Goal: Entertainment & Leisure: Browse casually

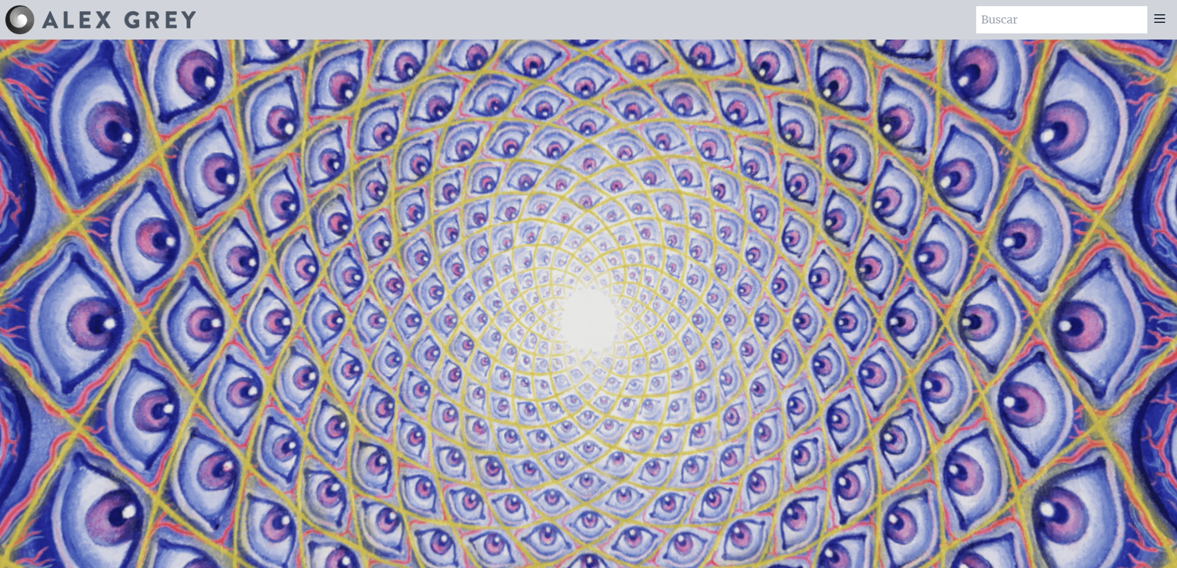
click at [1154, 14] on icon at bounding box center [1159, 18] width 15 height 15
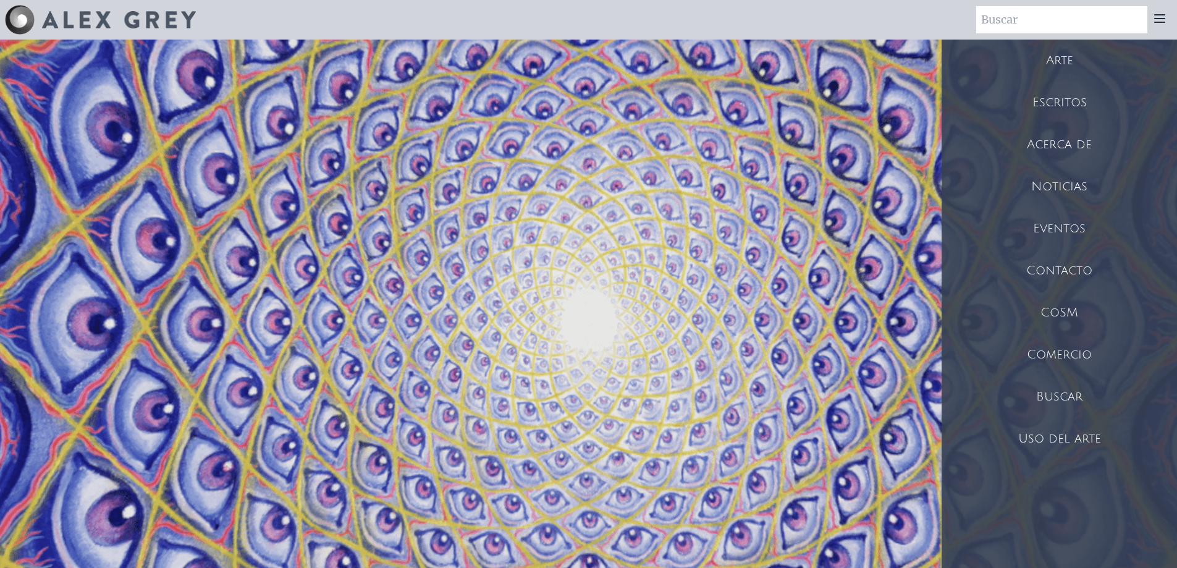
click at [1070, 56] on font "Arte" at bounding box center [1059, 61] width 27 height 14
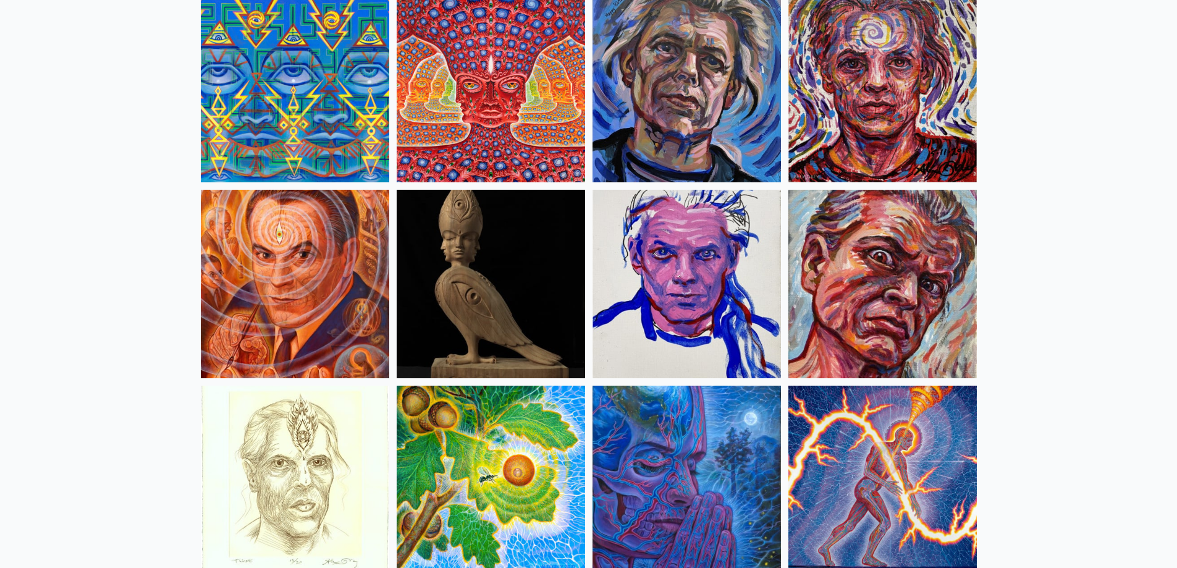
scroll to position [3274, 0]
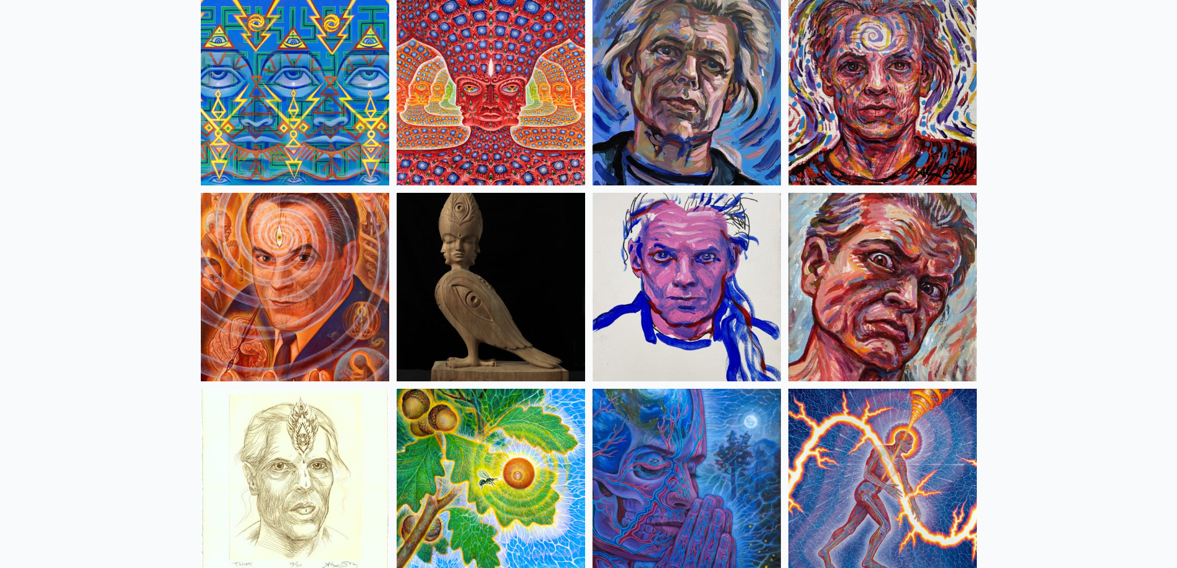
click at [455, 81] on img at bounding box center [491, 91] width 188 height 188
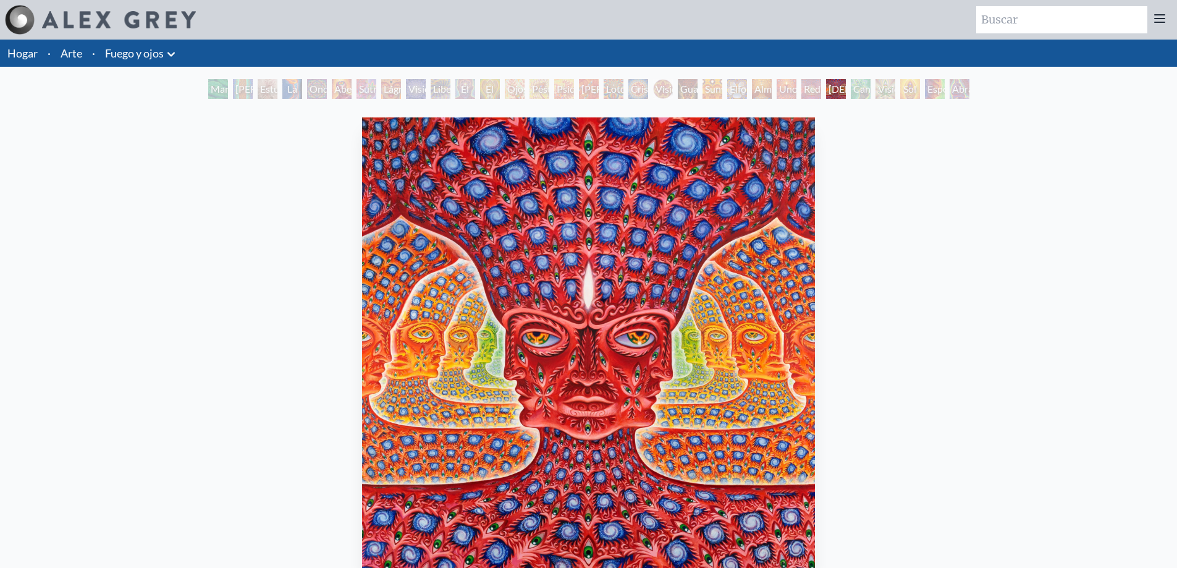
click at [781, 94] on font "Uno" at bounding box center [788, 89] width 19 height 12
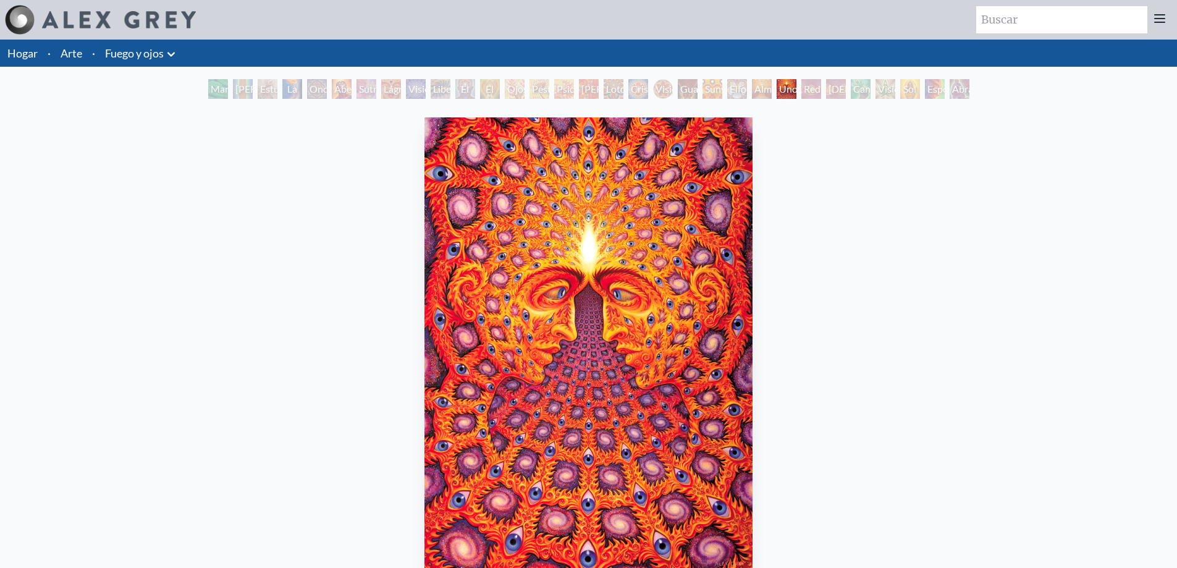
click at [815, 91] on font "Red del Ser" at bounding box center [812, 103] width 17 height 41
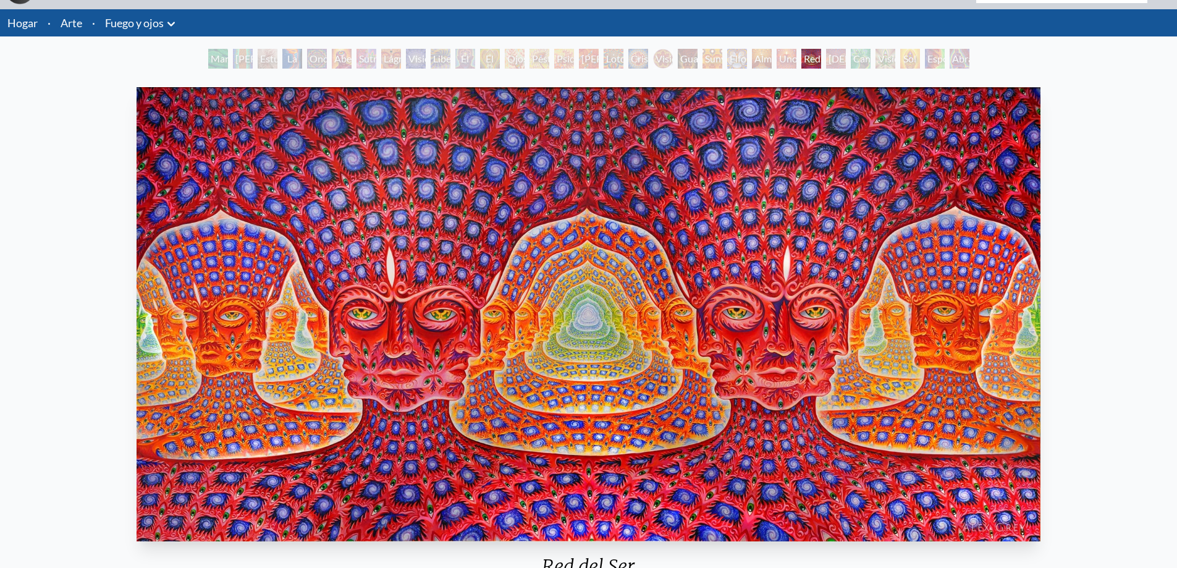
scroll to position [27, 0]
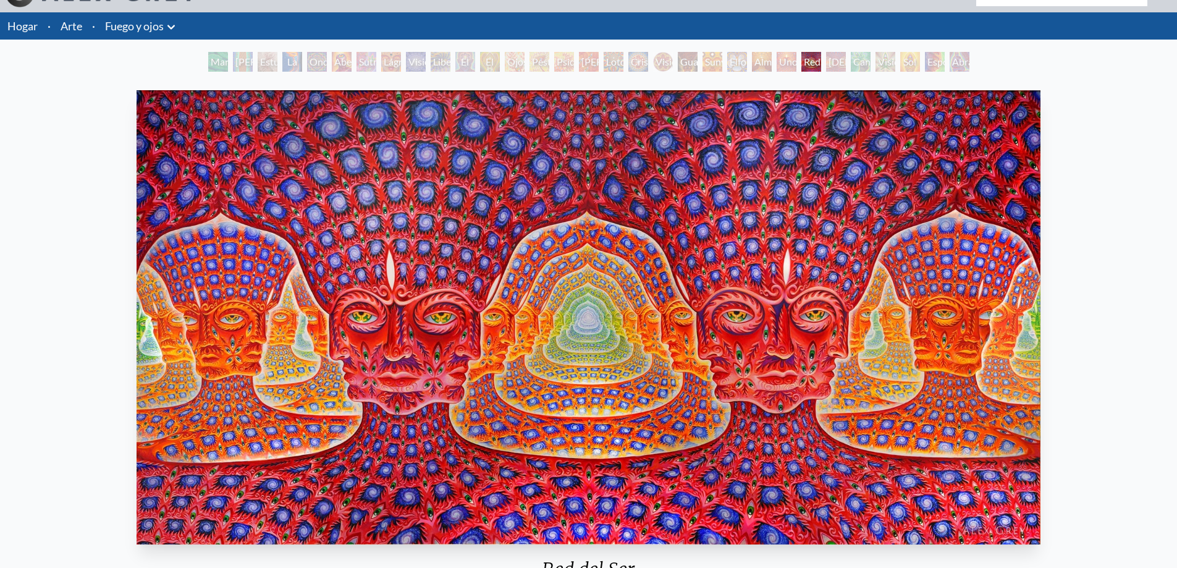
click at [835, 64] on font "Dios mismo" at bounding box center [882, 69] width 109 height 27
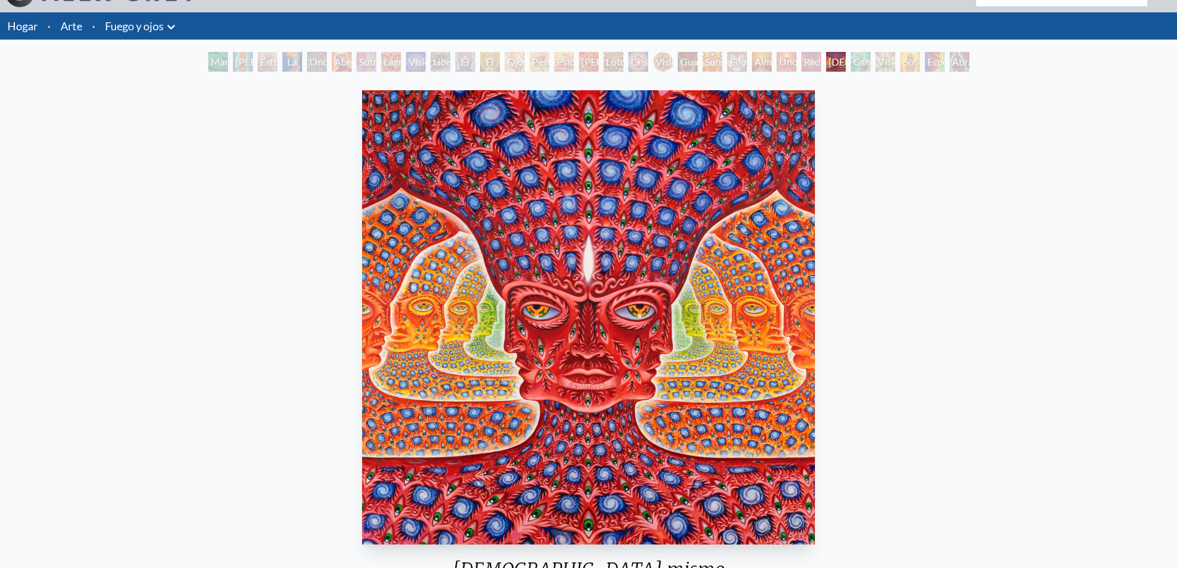
click at [886, 66] on font "Visión superior" at bounding box center [896, 69] width 36 height 27
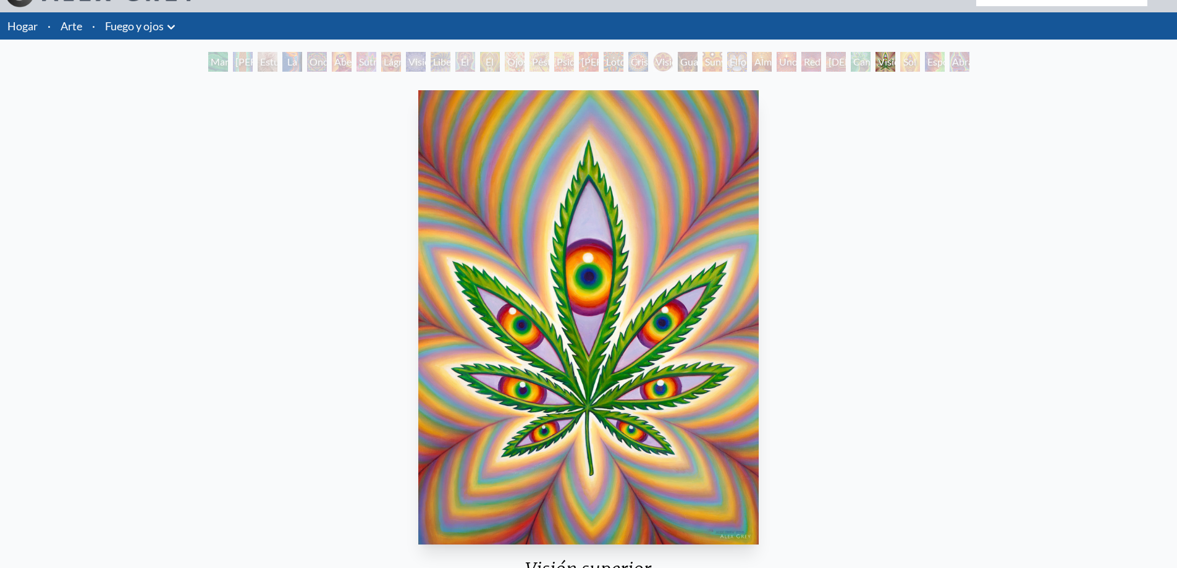
click at [928, 63] on font "Esponjado" at bounding box center [949, 62] width 45 height 12
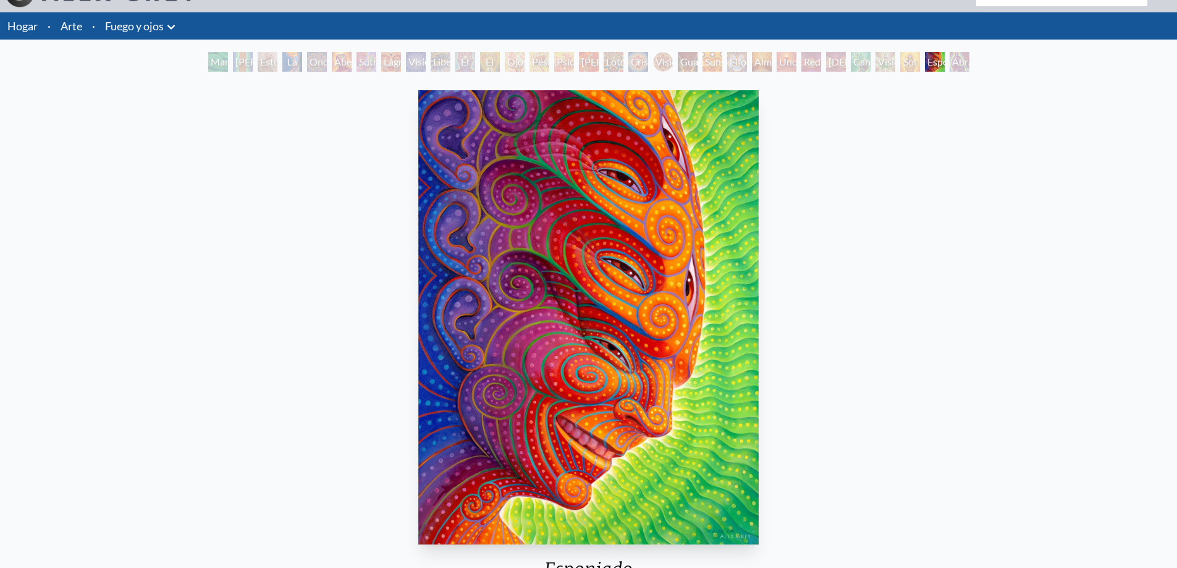
click at [969, 66] on font "Abrazo" at bounding box center [967, 62] width 31 height 12
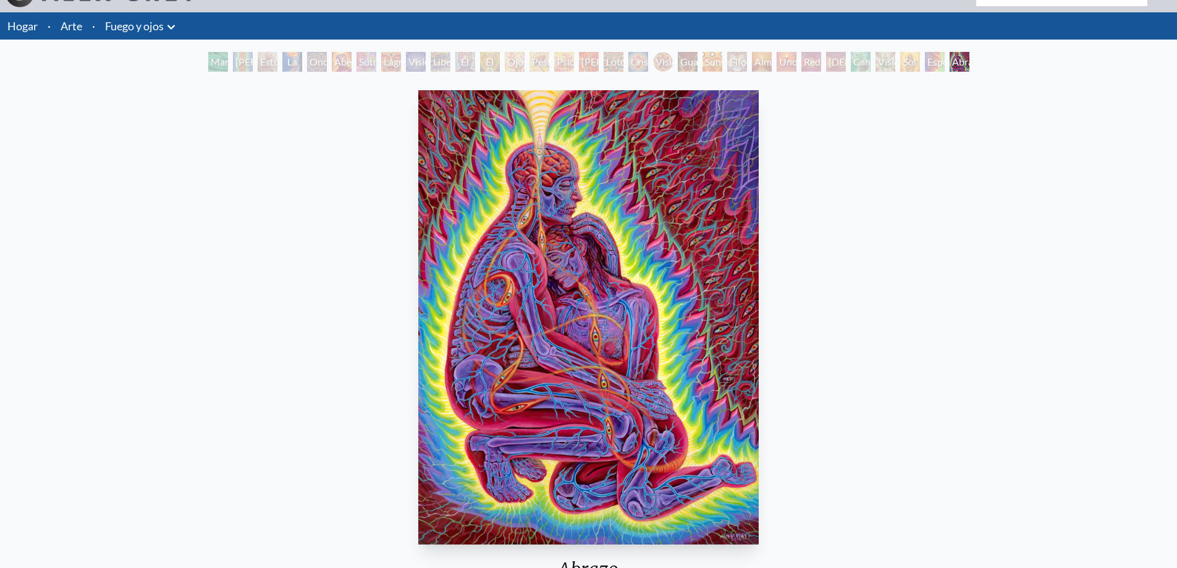
click at [788, 62] on font "Uno" at bounding box center [788, 62] width 19 height 12
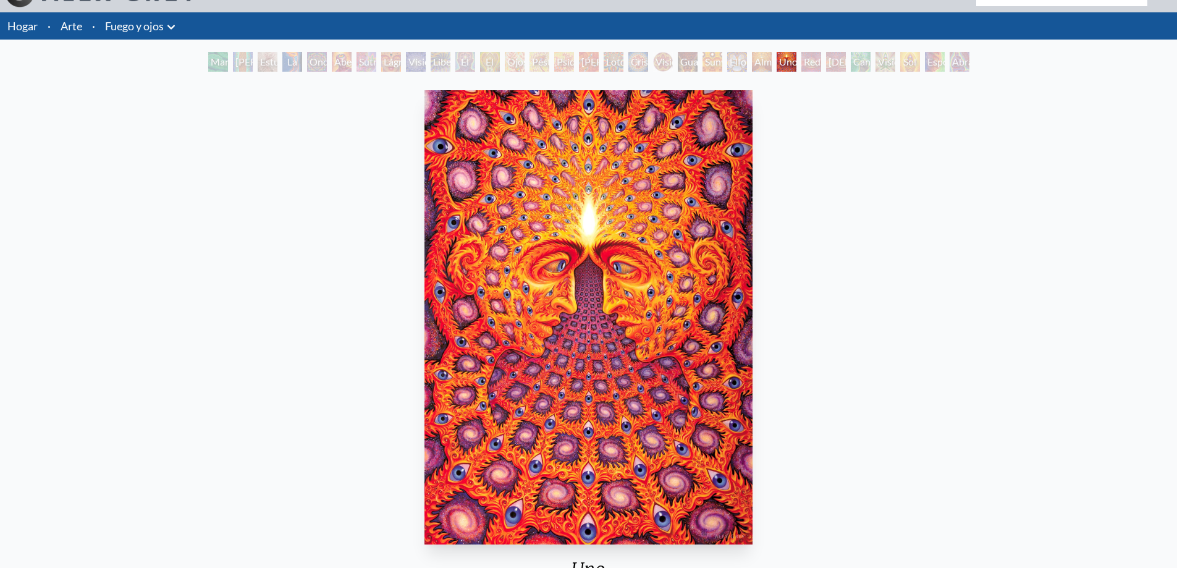
click at [211, 65] on font "Mano Verde" at bounding box center [223, 69] width 25 height 27
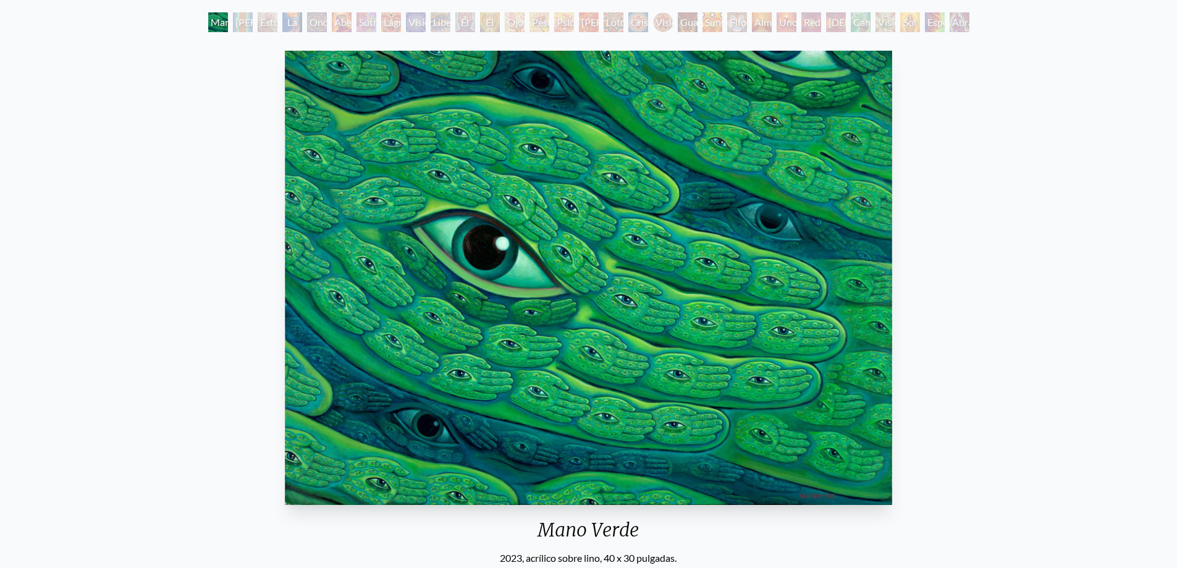
scroll to position [27, 0]
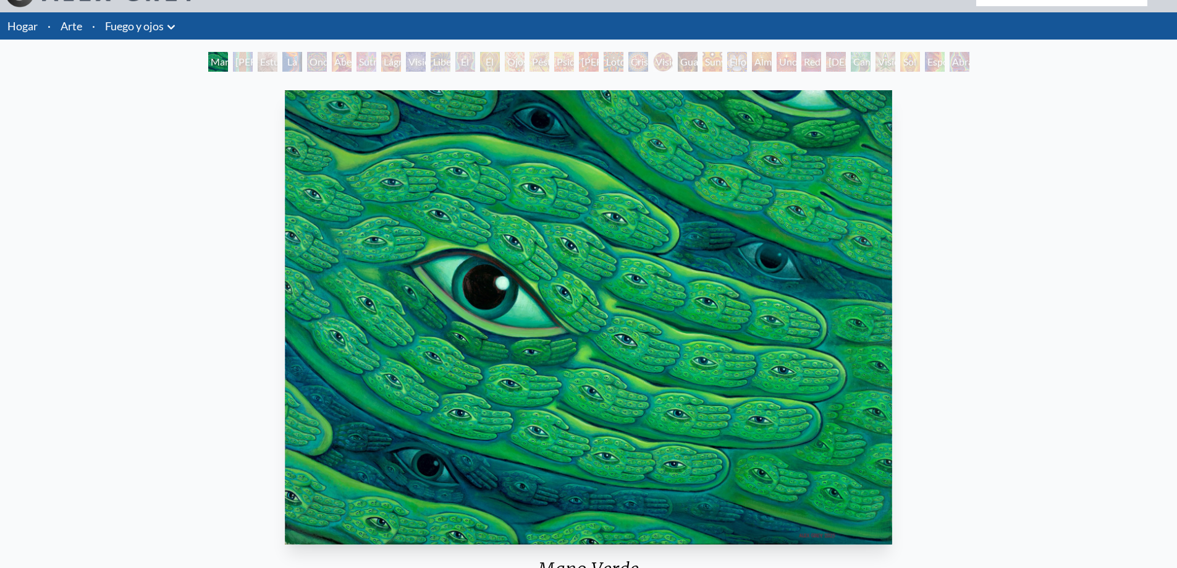
click at [754, 59] on font "Alma suprema" at bounding box center [772, 69] width 37 height 27
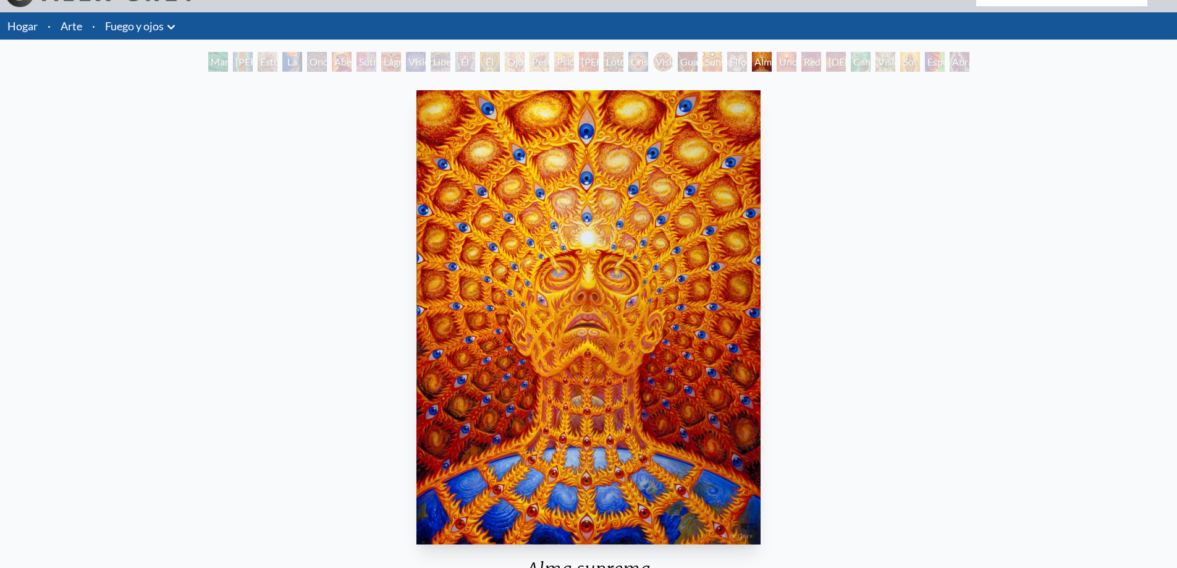
click at [738, 61] on font "Elfo cósmico" at bounding box center [747, 69] width 35 height 27
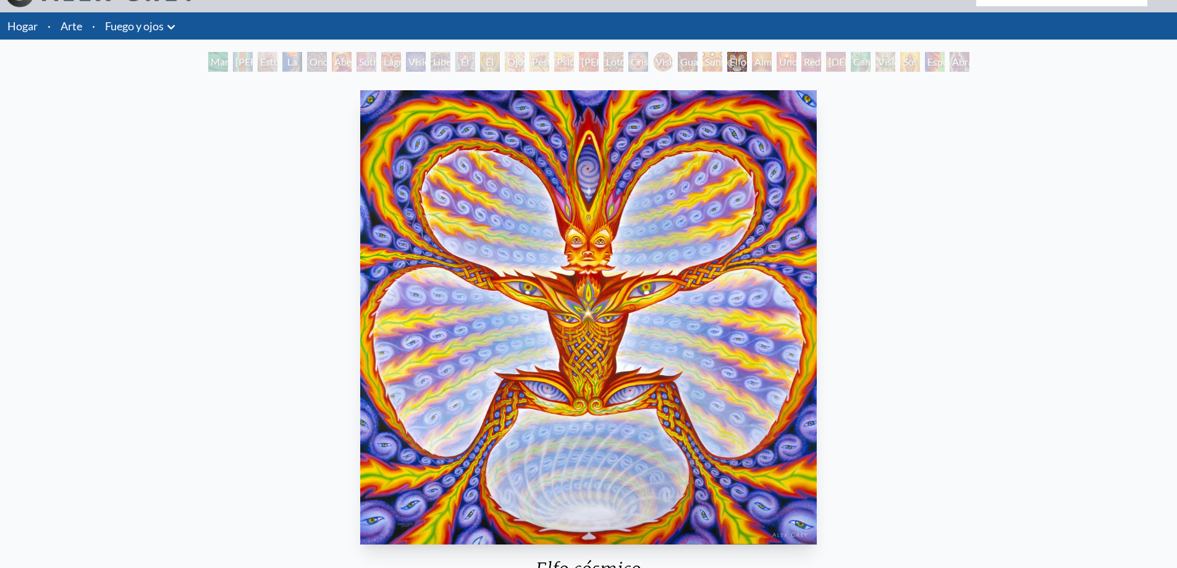
click at [741, 60] on font "Elfo cósmico" at bounding box center [747, 69] width 35 height 27
click at [691, 57] on font "Guardián de la Visión Infinita" at bounding box center [700, 91] width 40 height 71
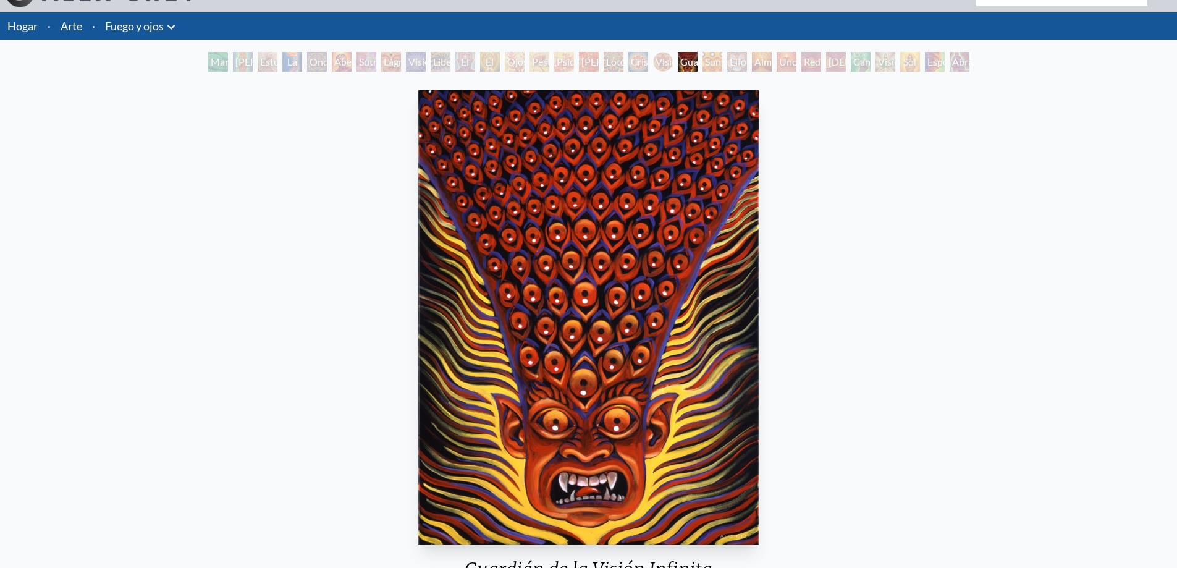
click at [610, 62] on font "Loto espectral" at bounding box center [625, 69] width 39 height 27
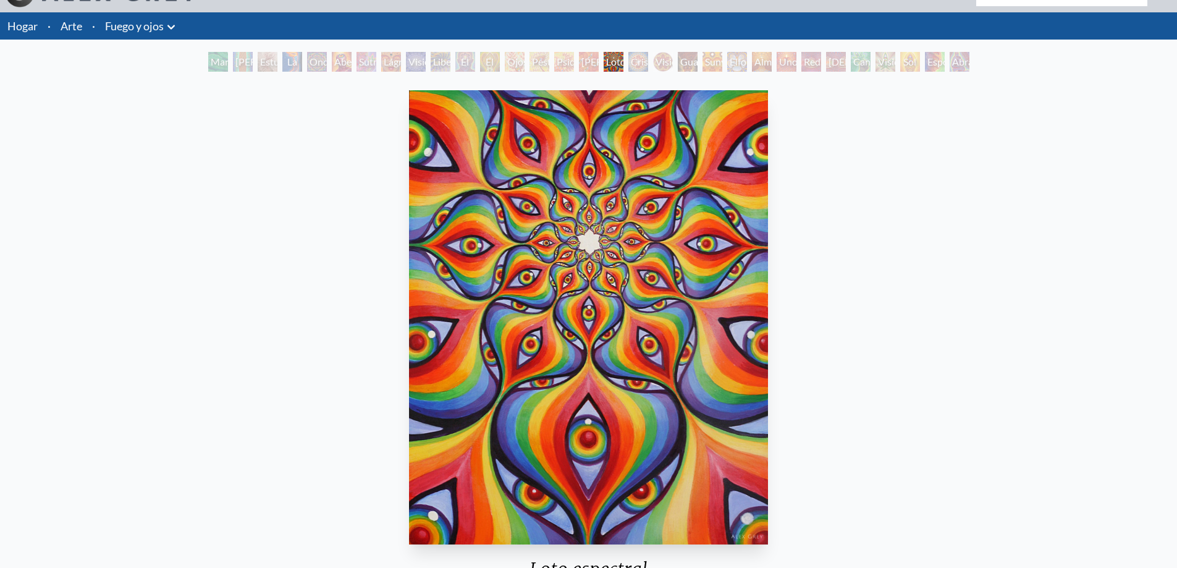
click at [574, 59] on font "Psicomicrografía de la punta de una pluma de querubín fractal de cachemira" at bounding box center [595, 128] width 77 height 145
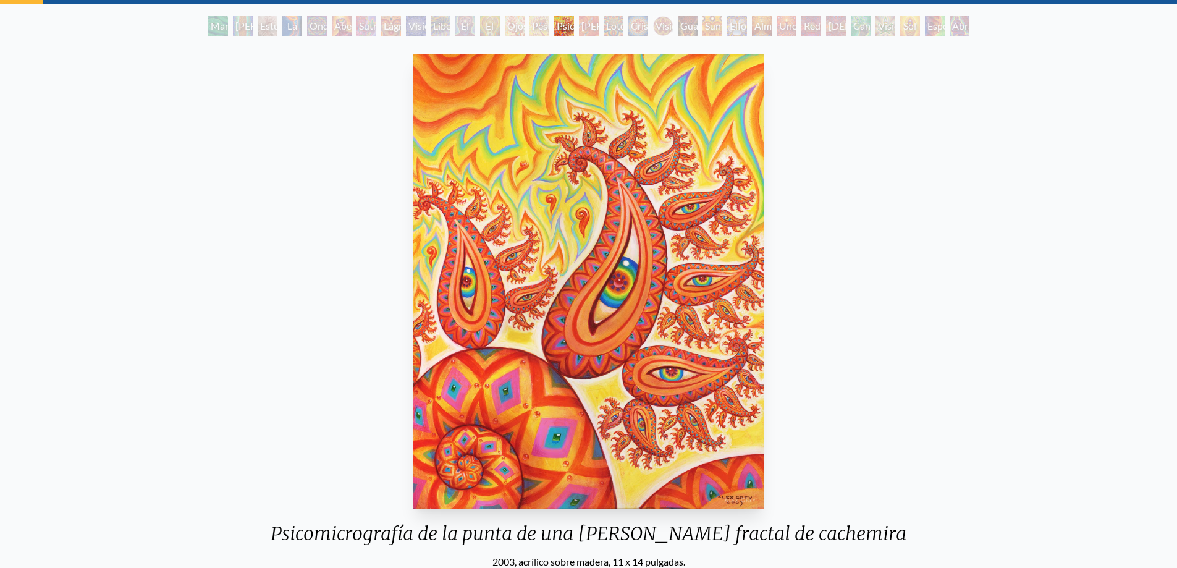
scroll to position [27, 0]
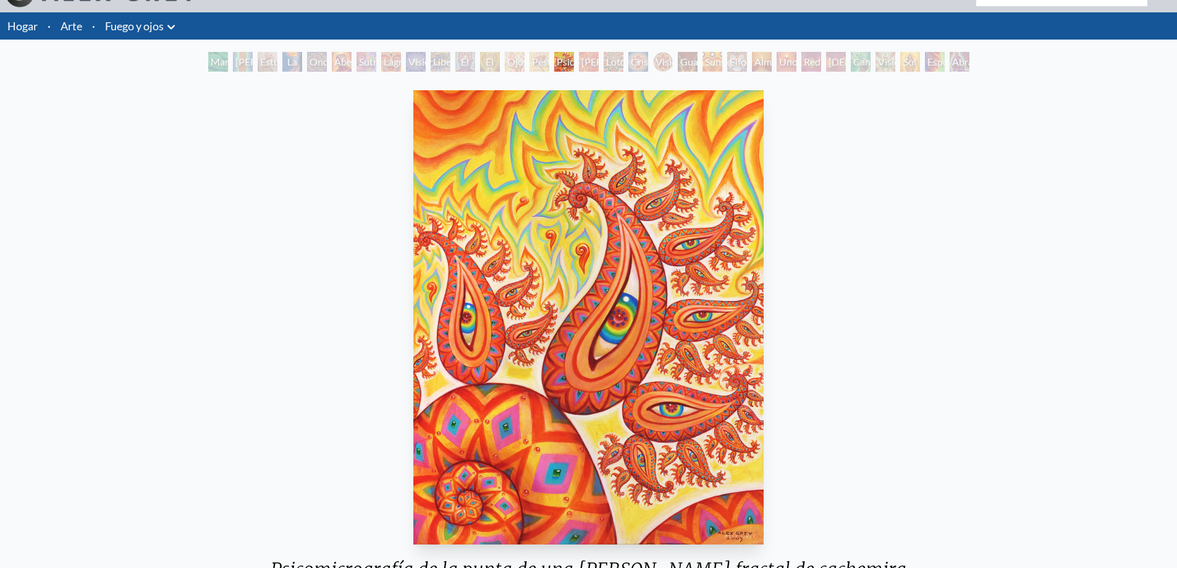
click at [534, 62] on font "Pestañas ofánicas" at bounding box center [551, 69] width 39 height 27
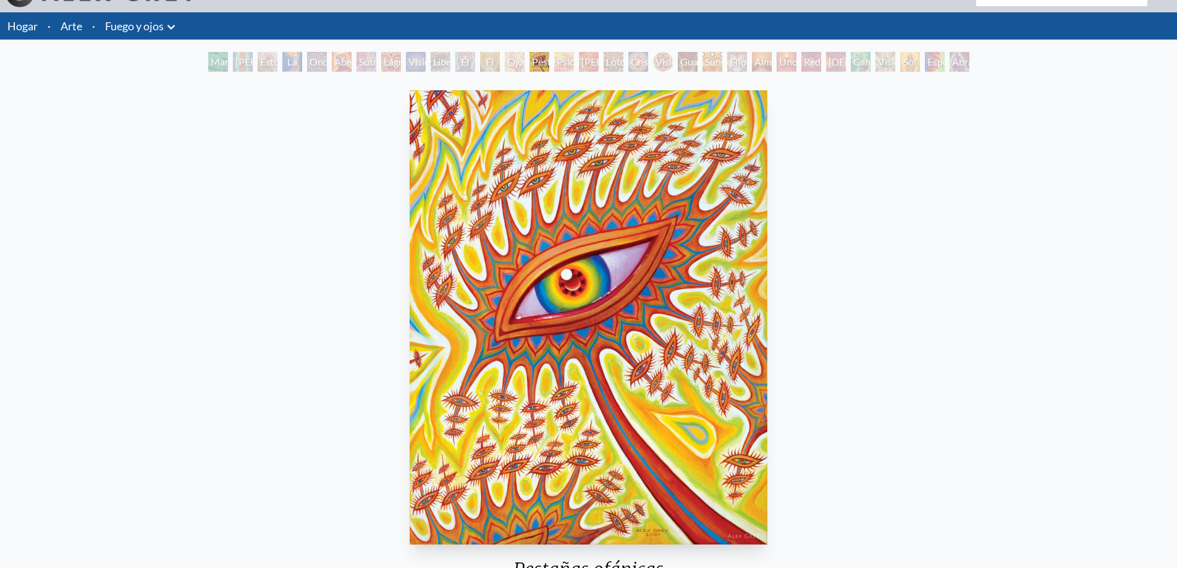
click at [482, 62] on font "El transporte seráfico se acopla al tercer ojo" at bounding box center [505, 114] width 46 height 116
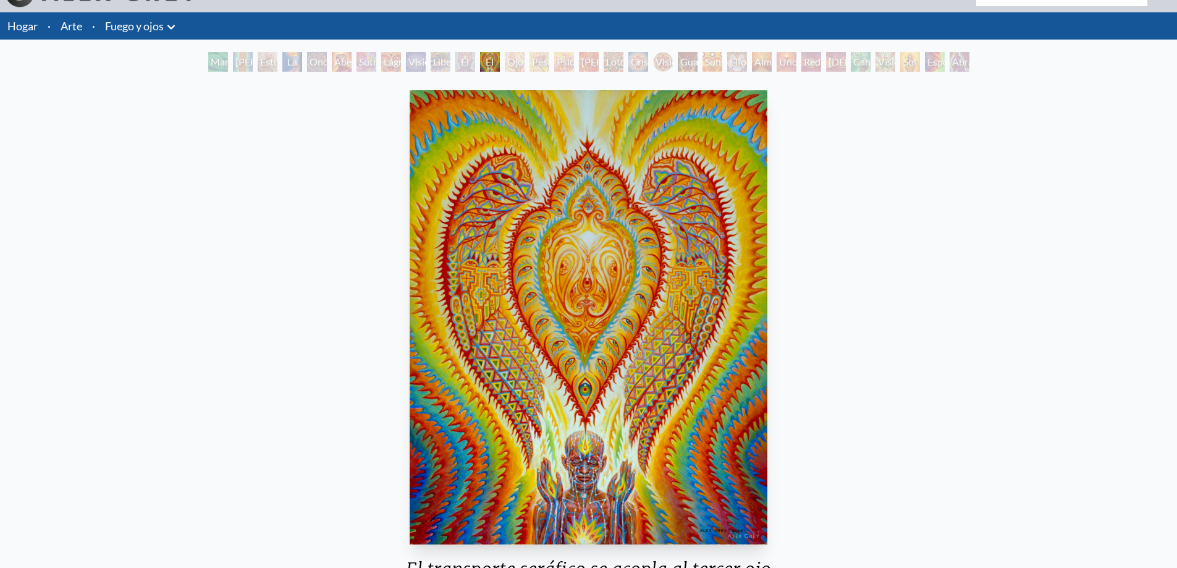
click at [482, 65] on font "El vidente" at bounding box center [474, 69] width 32 height 27
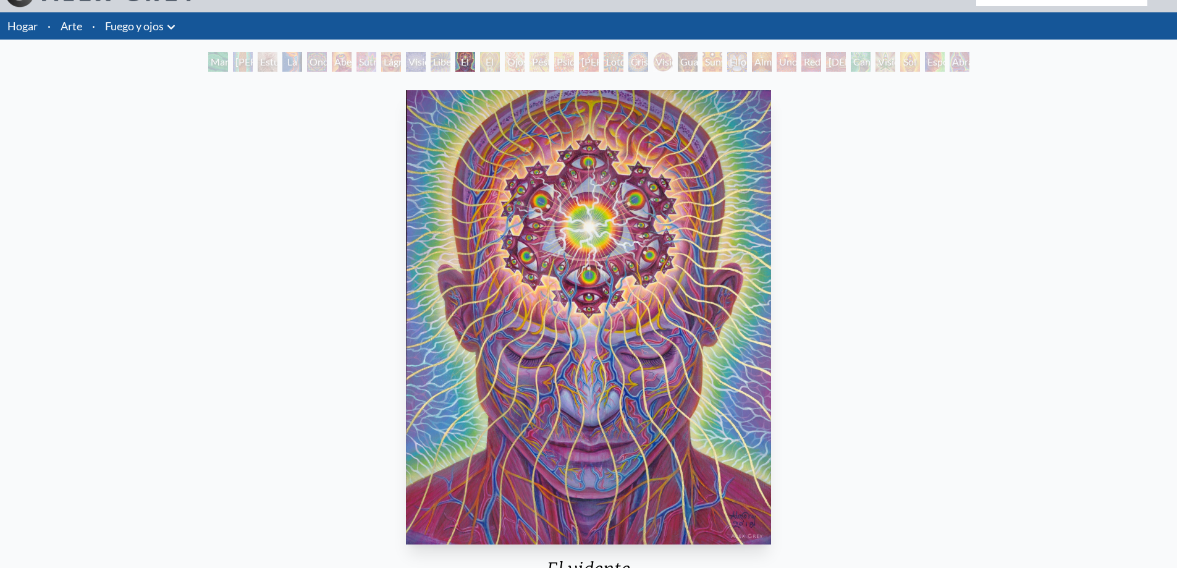
click at [433, 62] on font "Liberación a través de la visión" at bounding box center [455, 99] width 44 height 86
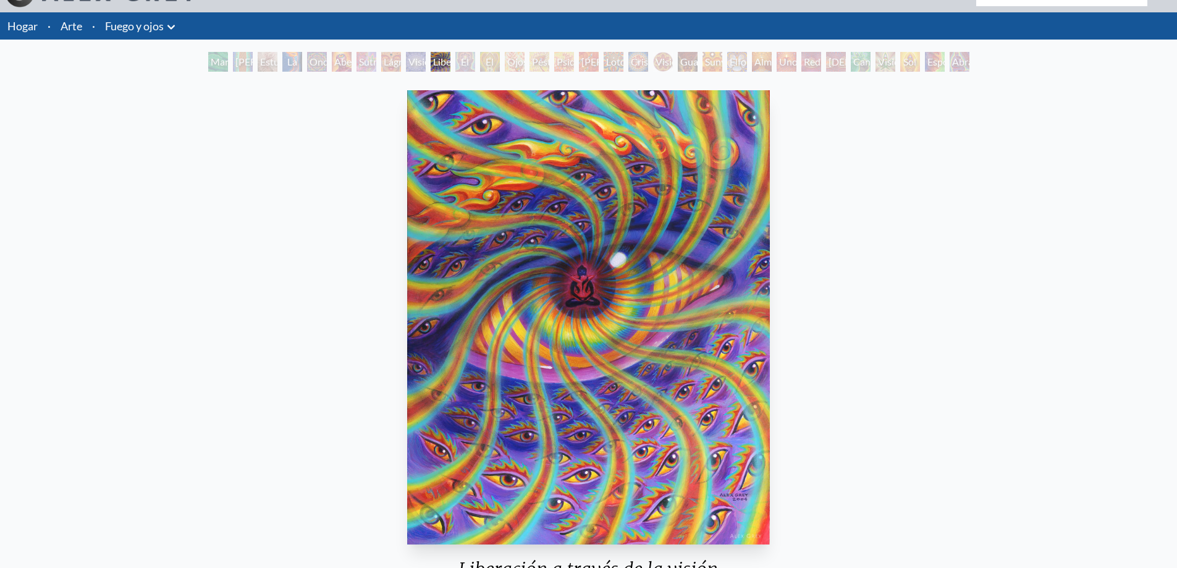
click at [426, 68] on div "Visión colectiva" at bounding box center [416, 62] width 20 height 20
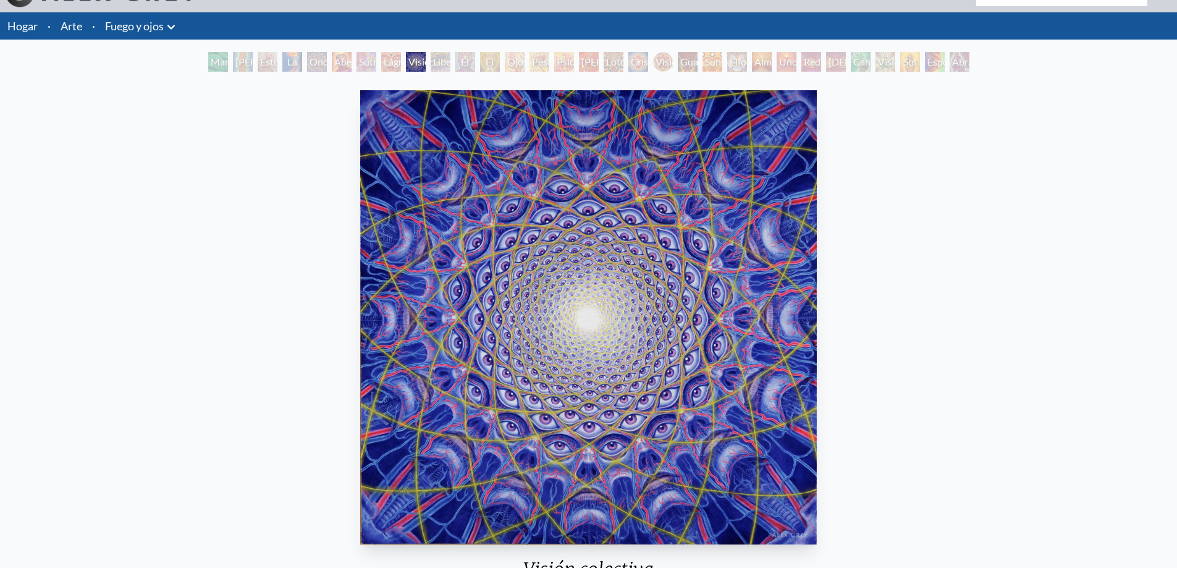
click at [386, 67] on font "Lágrimas de alegría del tercer ojo" at bounding box center [403, 99] width 38 height 86
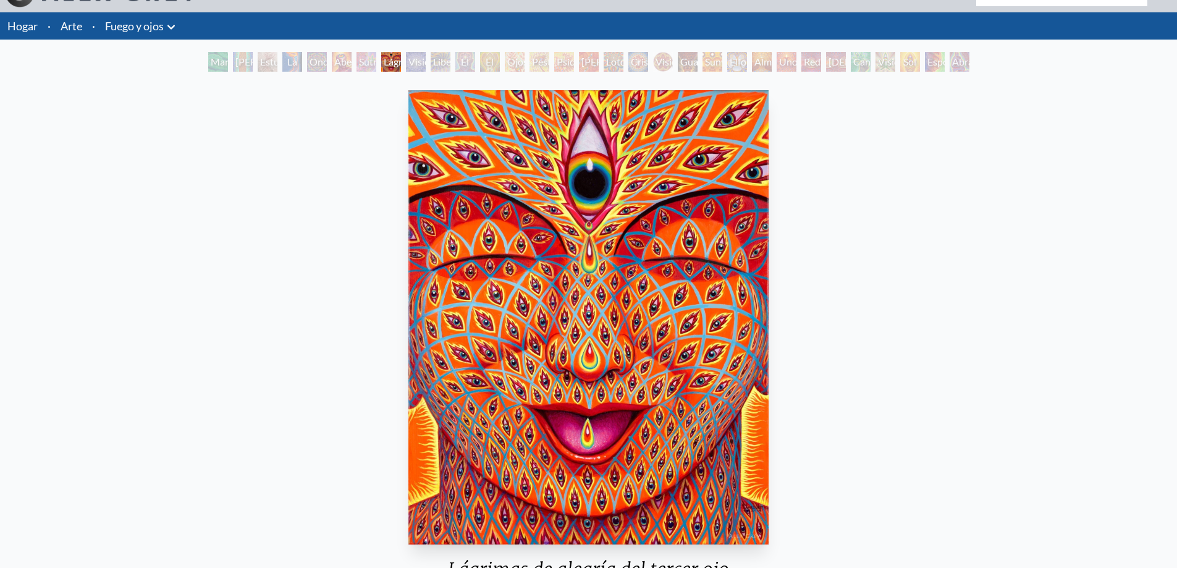
click at [363, 70] on div "Sutra del cannabis" at bounding box center [366, 62] width 20 height 20
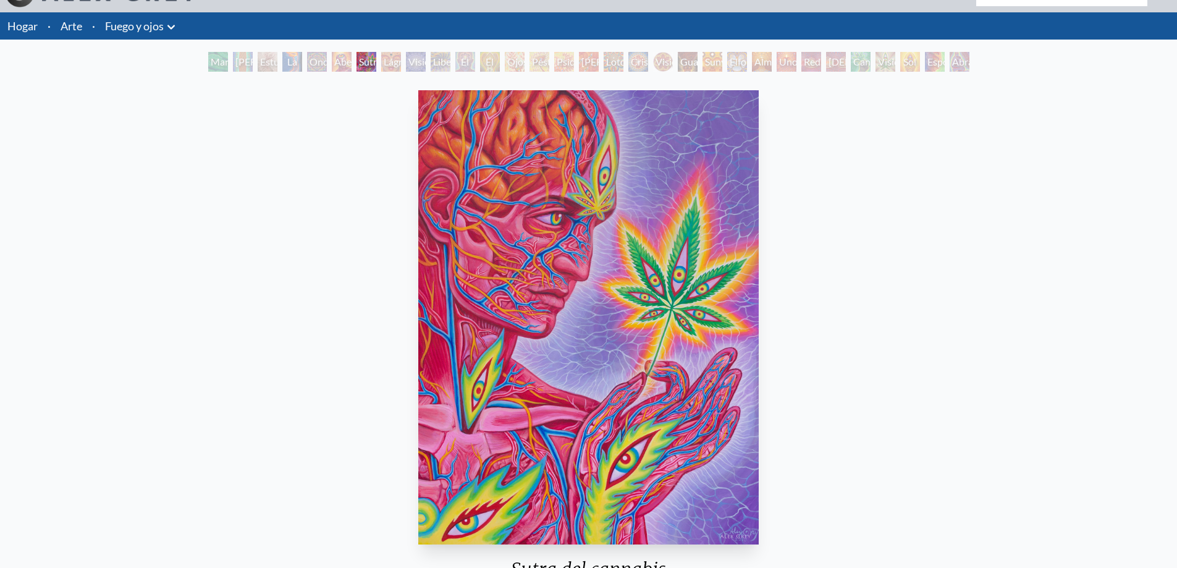
click at [327, 67] on div "Ondulación del ojo del arco iris" at bounding box center [317, 62] width 20 height 20
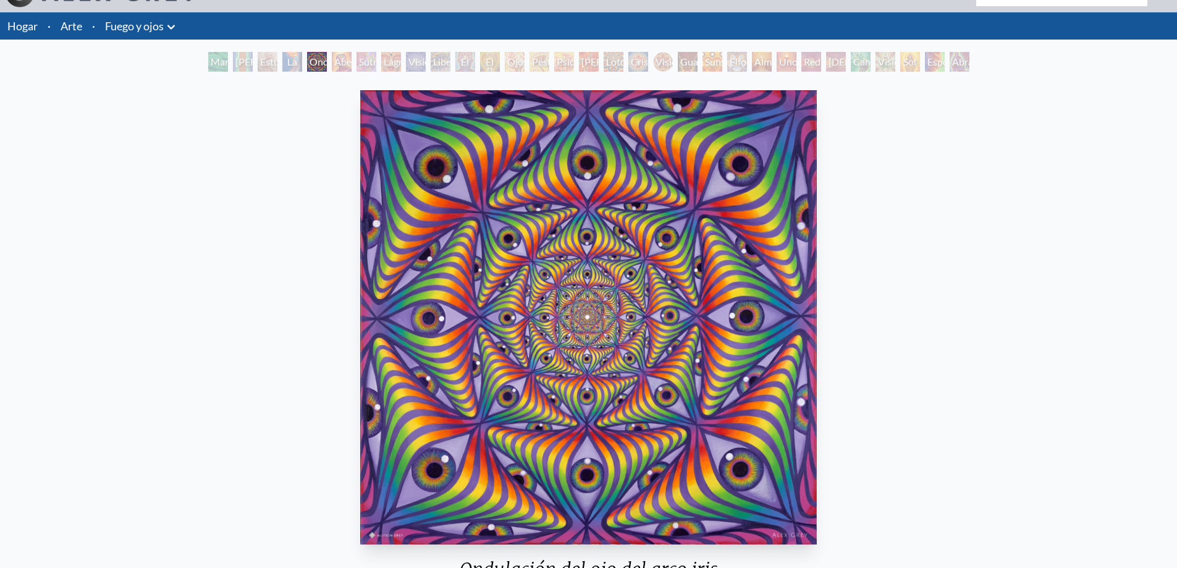
click at [286, 69] on div "La antorcha" at bounding box center [292, 62] width 20 height 20
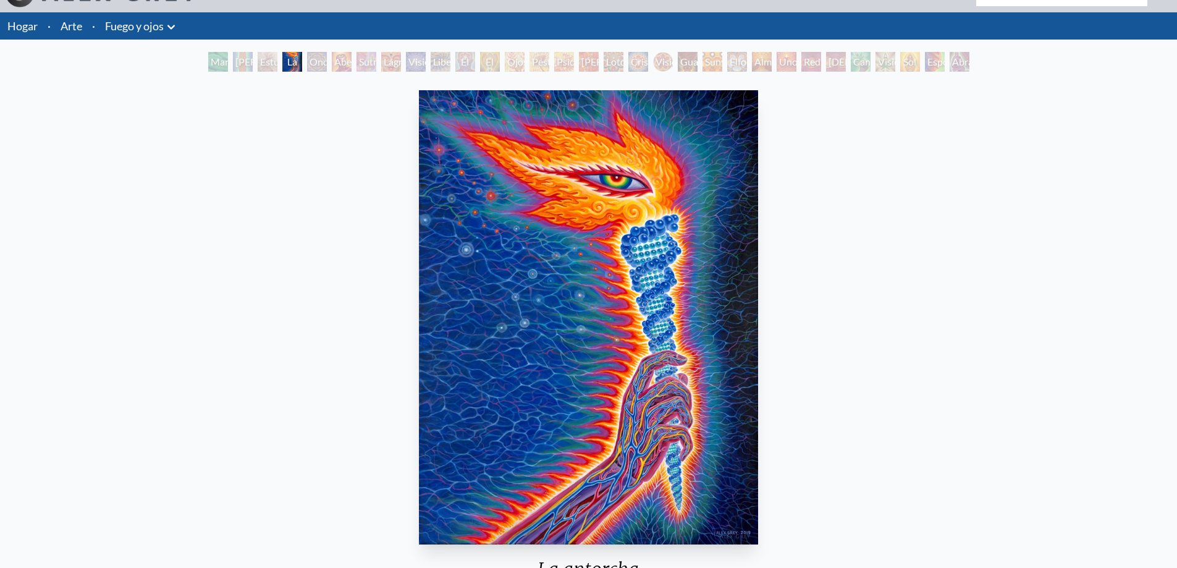
click at [260, 61] on font "Estudia para el Gran Giro" at bounding box center [276, 91] width 32 height 71
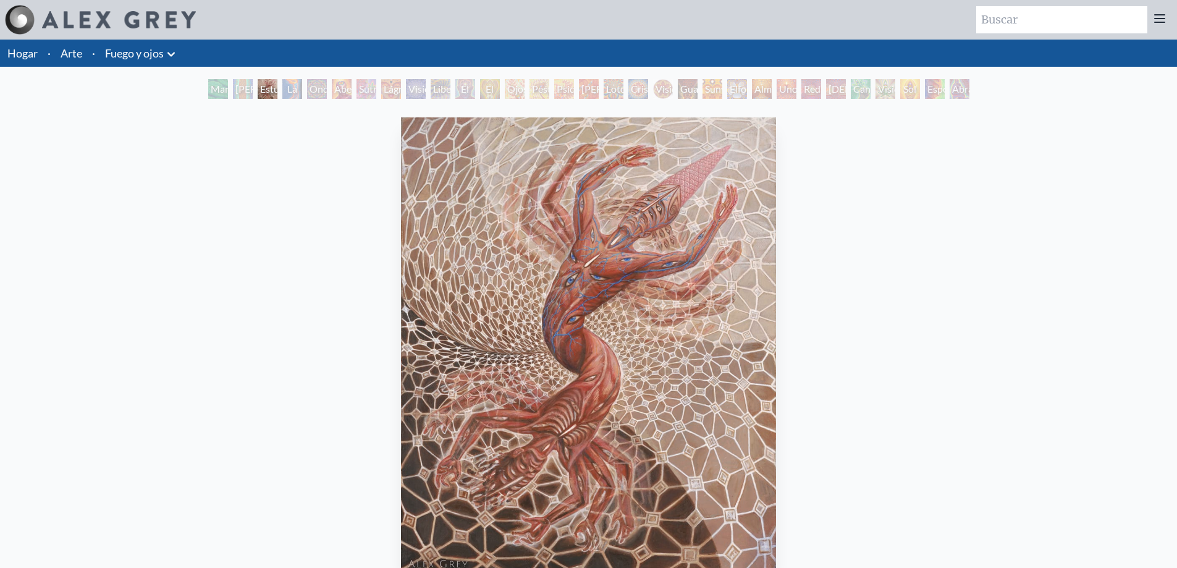
click at [975, 87] on font "Abrazo" at bounding box center [967, 89] width 31 height 12
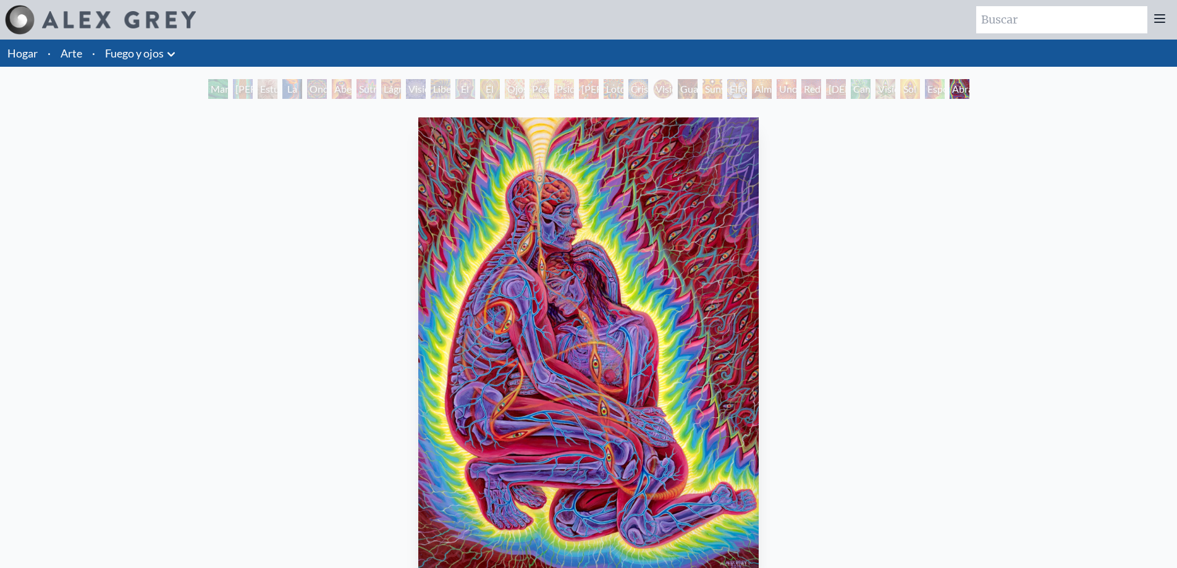
click at [930, 90] on font "Esponjado" at bounding box center [949, 89] width 45 height 12
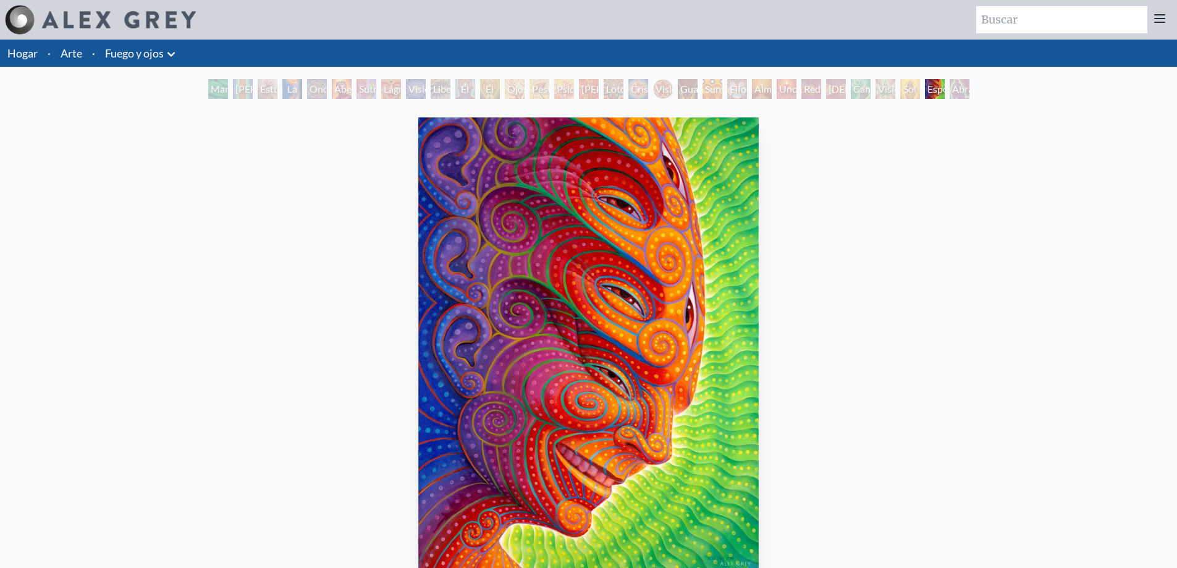
click at [902, 87] on font "Sol Invictus" at bounding box center [919, 96] width 34 height 27
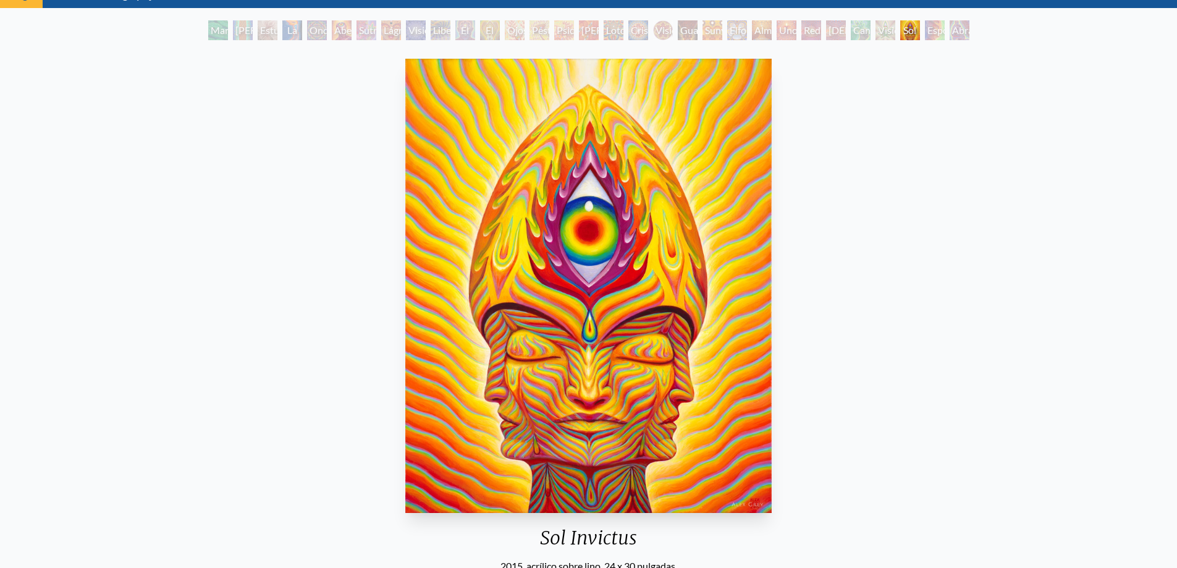
scroll to position [62, 0]
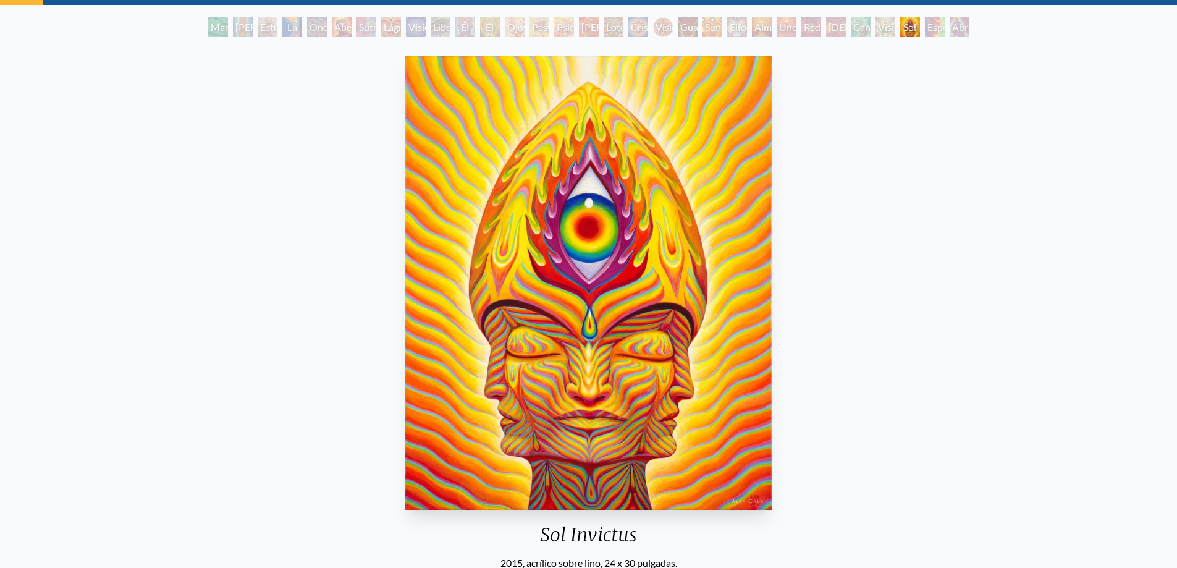
click at [878, 26] on font "Visión superior" at bounding box center [896, 34] width 36 height 27
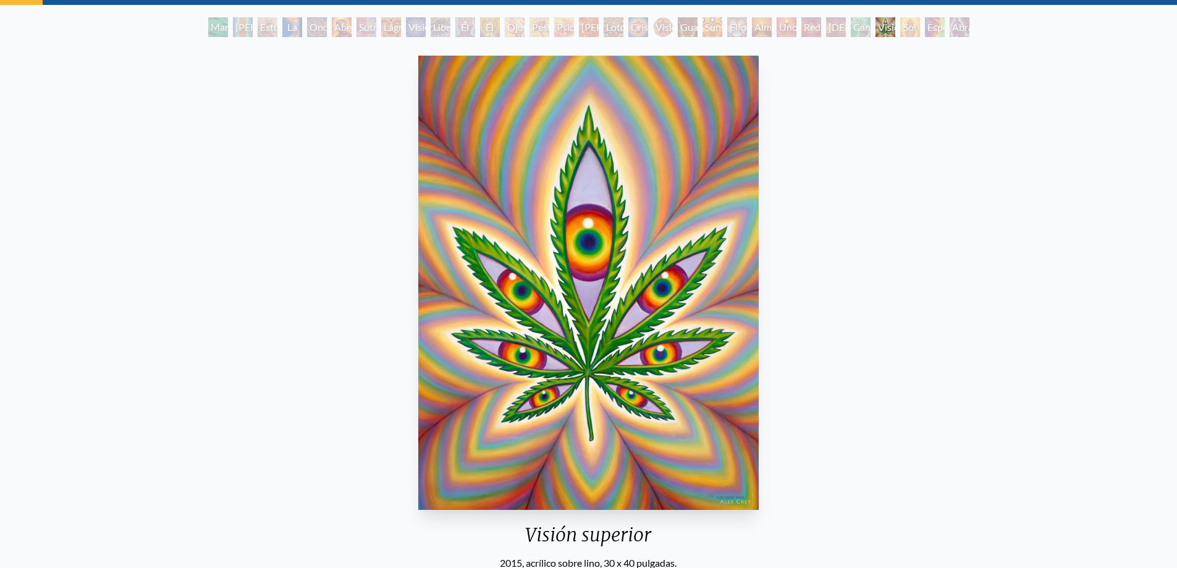
click at [859, 27] on font "Cannafista" at bounding box center [876, 27] width 46 height 12
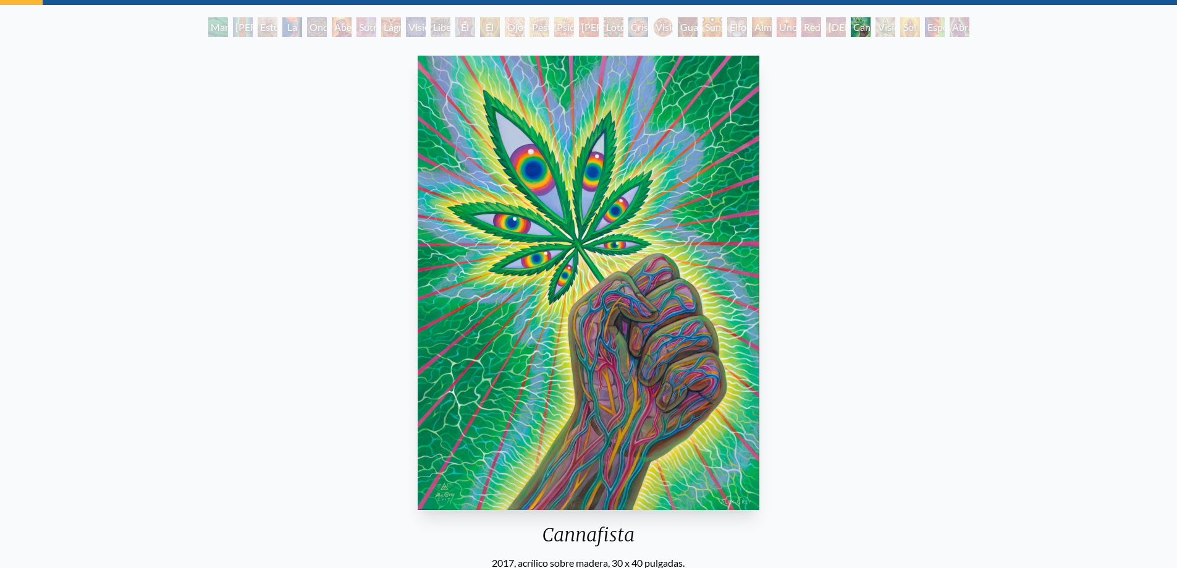
click at [833, 33] on div "Dios mismo" at bounding box center [836, 27] width 20 height 20
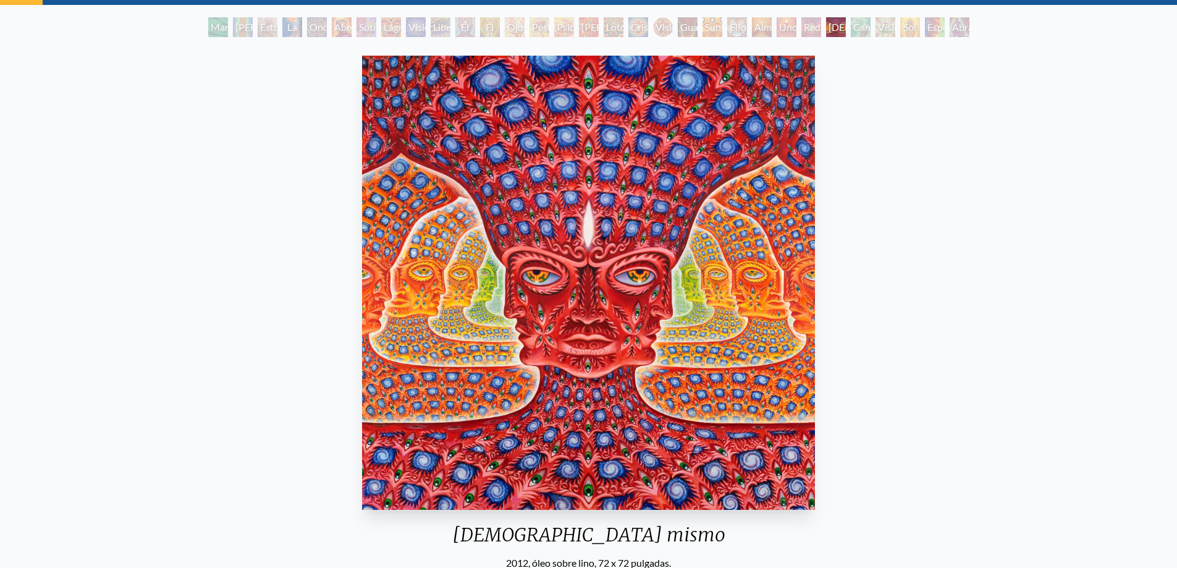
click at [814, 32] on font "Red del Ser" at bounding box center [812, 41] width 17 height 41
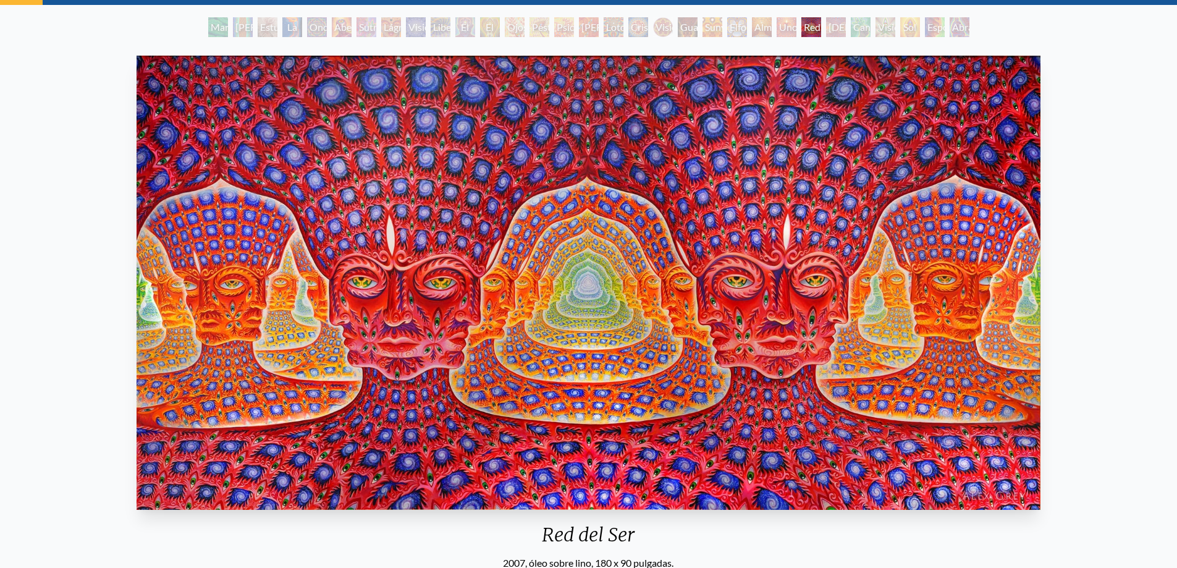
click at [779, 29] on font "Uno" at bounding box center [788, 27] width 19 height 12
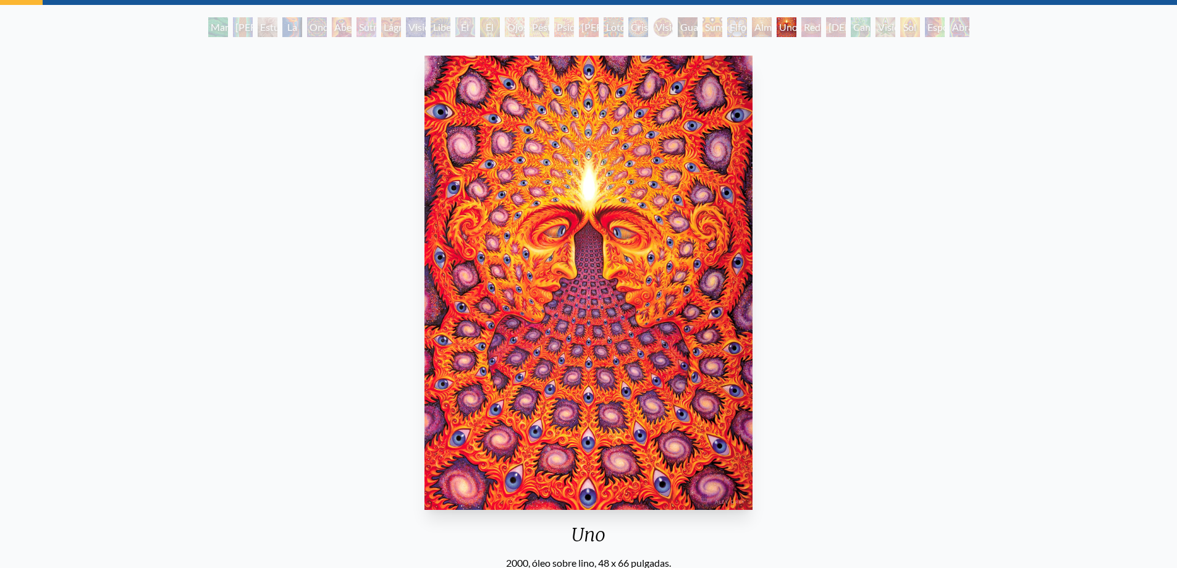
click at [755, 32] on font "Alma suprema" at bounding box center [772, 34] width 37 height 27
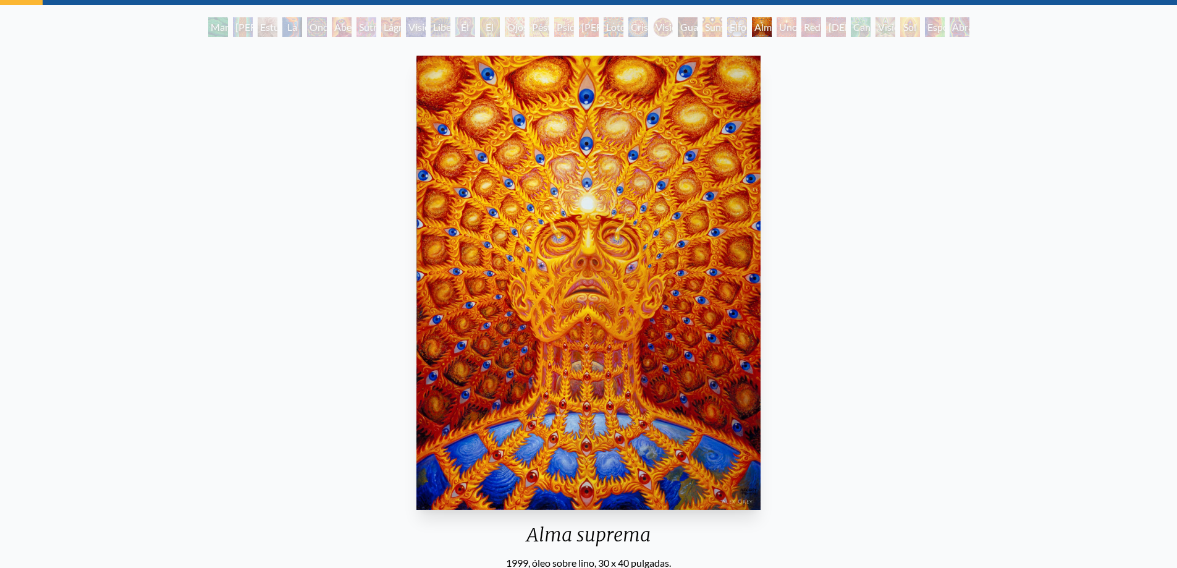
click at [732, 31] on font "Elfo cósmico" at bounding box center [747, 34] width 35 height 27
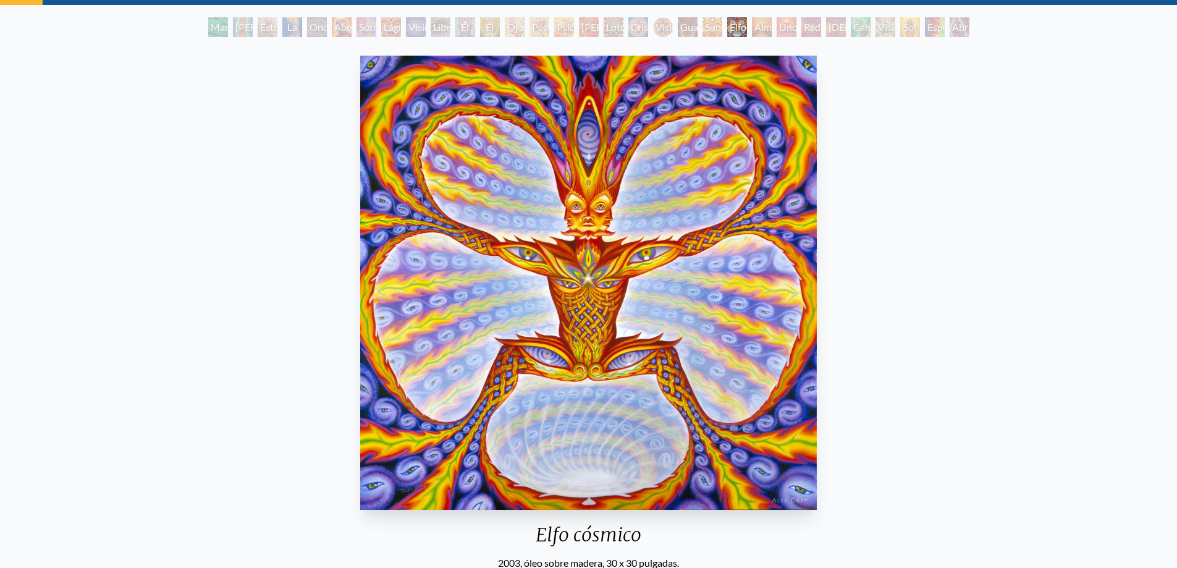
click at [712, 30] on font "Sunyata" at bounding box center [722, 27] width 35 height 12
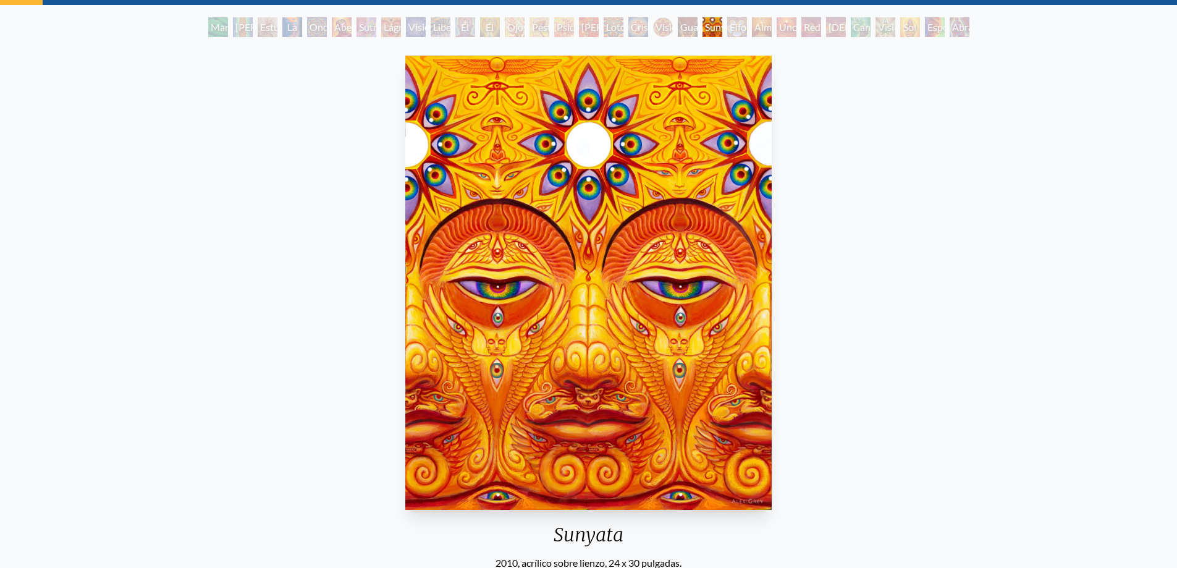
click at [682, 33] on div "Guardián de la Visión Infinita" at bounding box center [688, 27] width 20 height 20
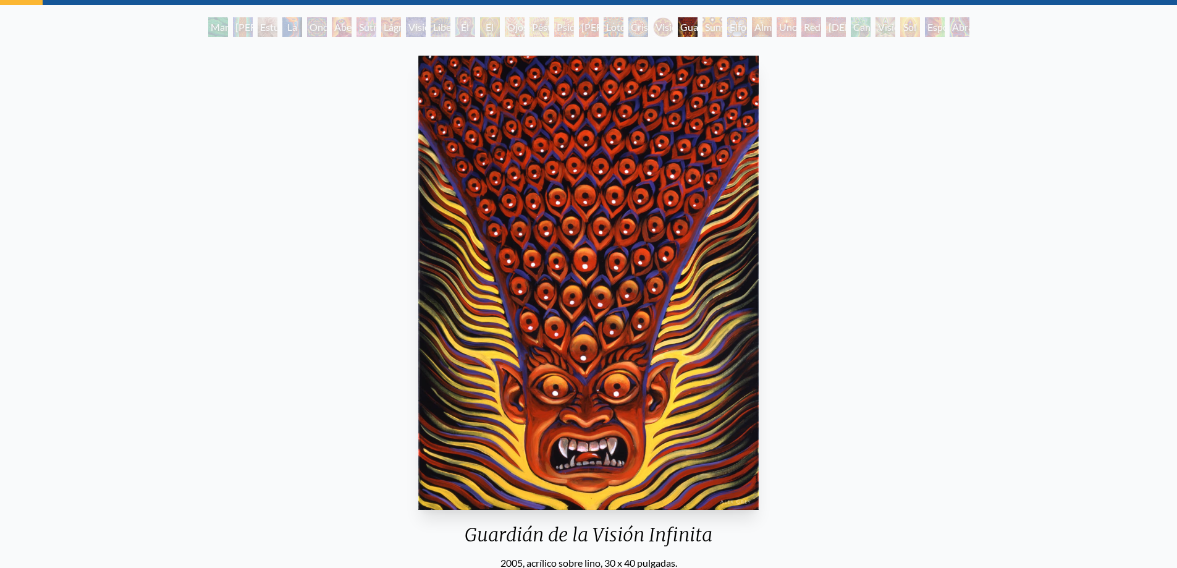
click at [656, 33] on div "Visión Cristal Tondo" at bounding box center [663, 27] width 20 height 20
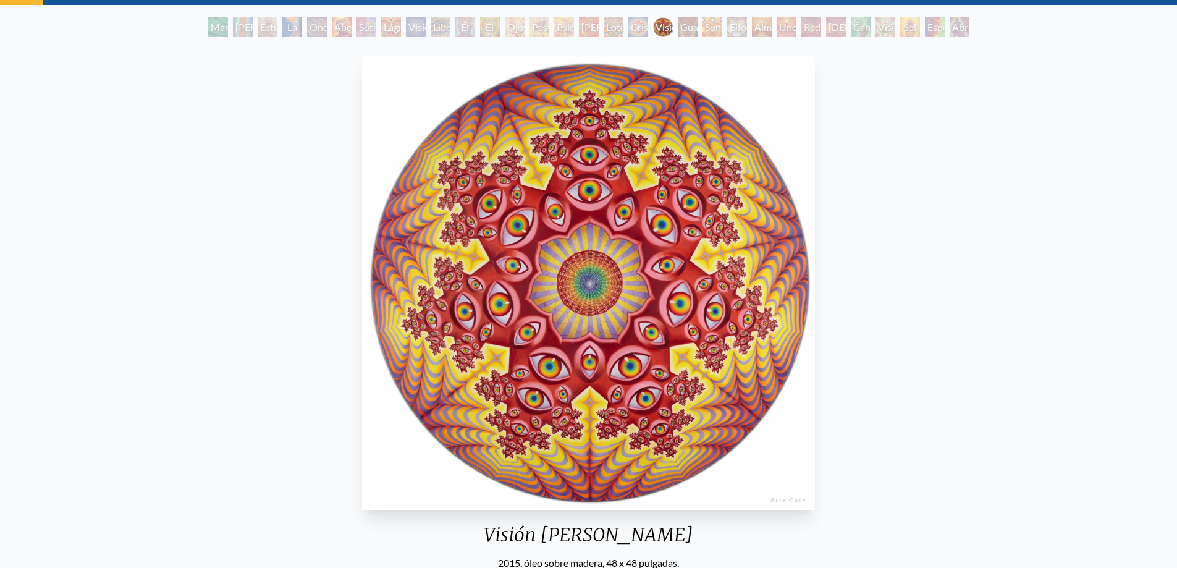
click at [633, 34] on div "Cristal de visión" at bounding box center [638, 27] width 20 height 20
